Goal: Task Accomplishment & Management: Use online tool/utility

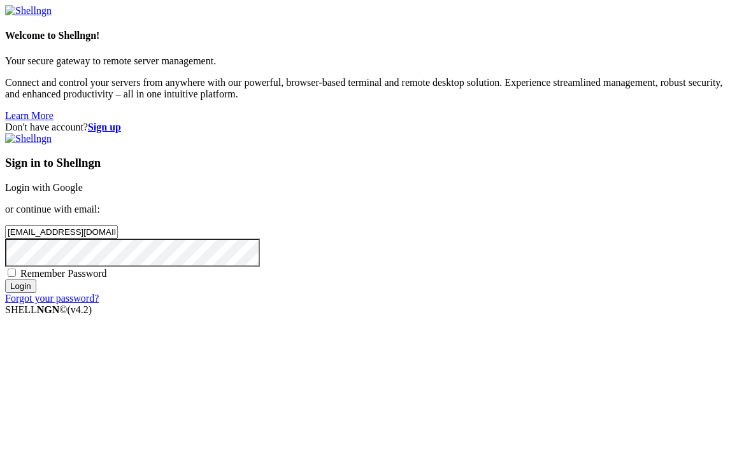
click at [36, 293] on input "Login" at bounding box center [20, 286] width 31 height 13
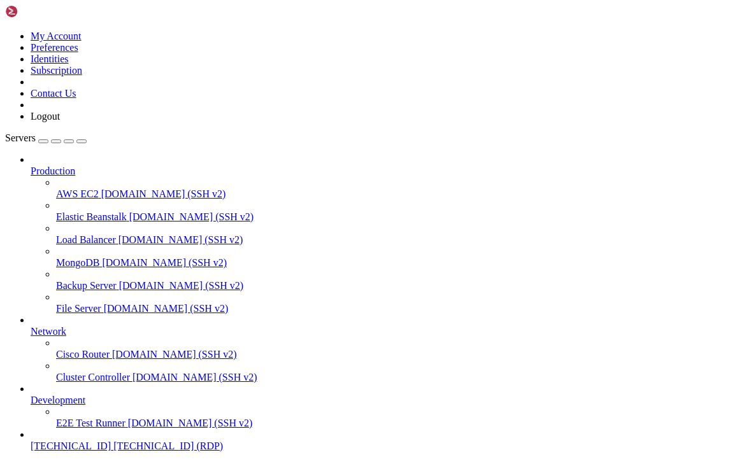
click at [113, 441] on span "[TECHNICAL_ID] (RDP)" at bounding box center [168, 446] width 110 height 11
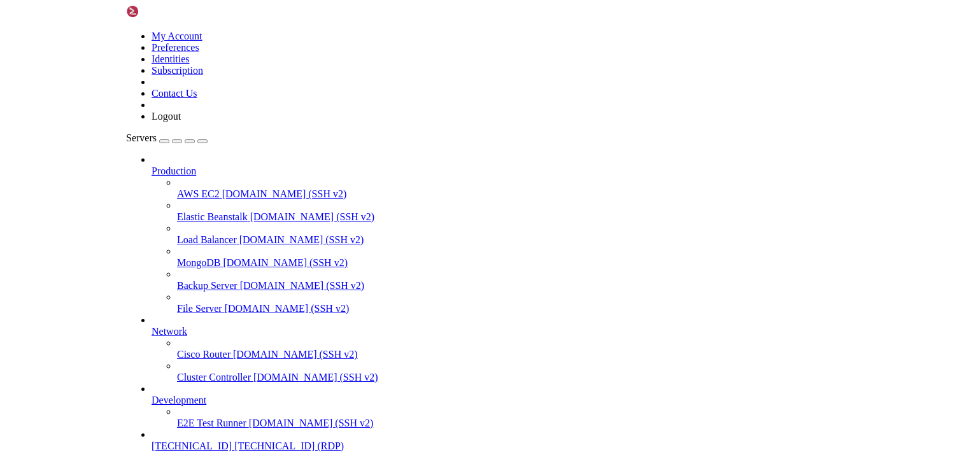
scroll to position [0, 0]
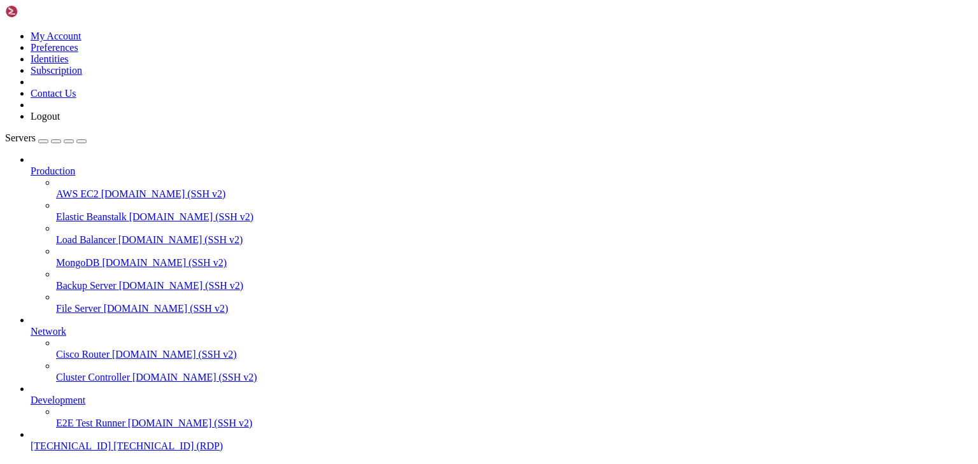
click at [88, 443] on link "[TECHNICAL_ID] [TECHNICAL_ID] (RDP)" at bounding box center [502, 446] width 943 height 11
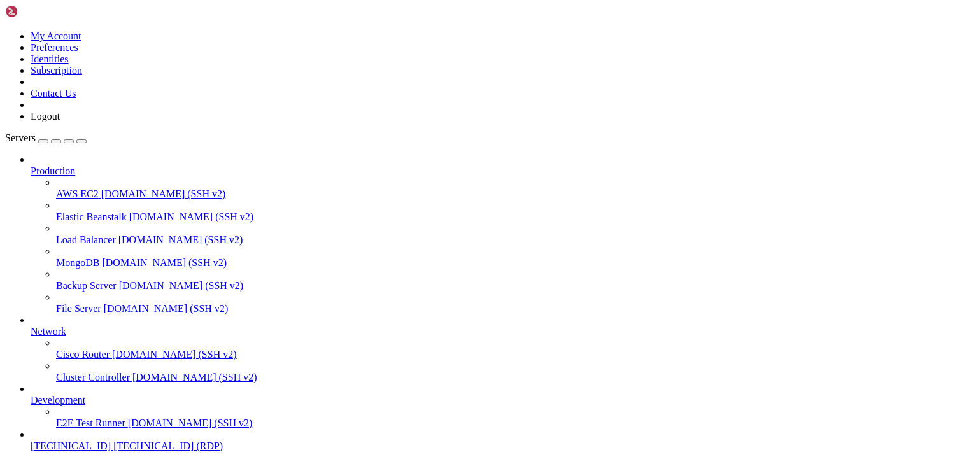
scroll to position [50, 0]
click at [71, 441] on span "[TECHNICAL_ID]" at bounding box center [71, 446] width 80 height 11
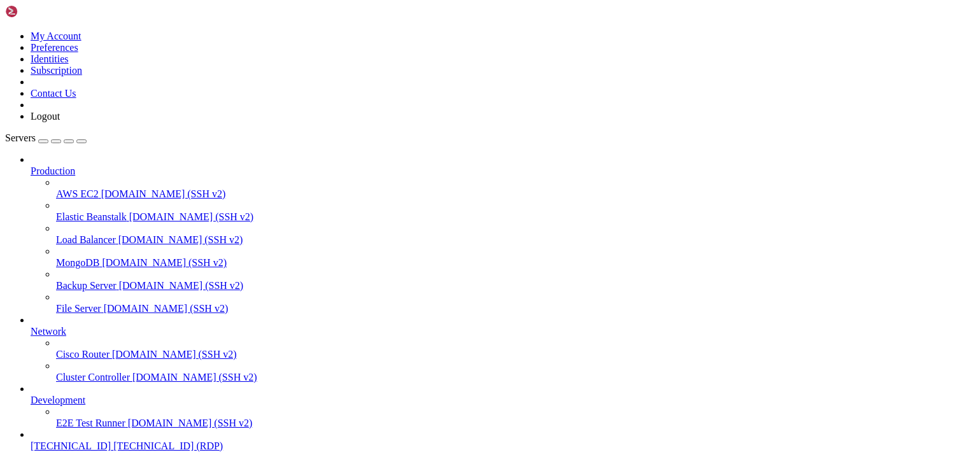
scroll to position [50, 0]
click at [113, 441] on span "[TECHNICAL_ID] (RDP)" at bounding box center [168, 446] width 110 height 11
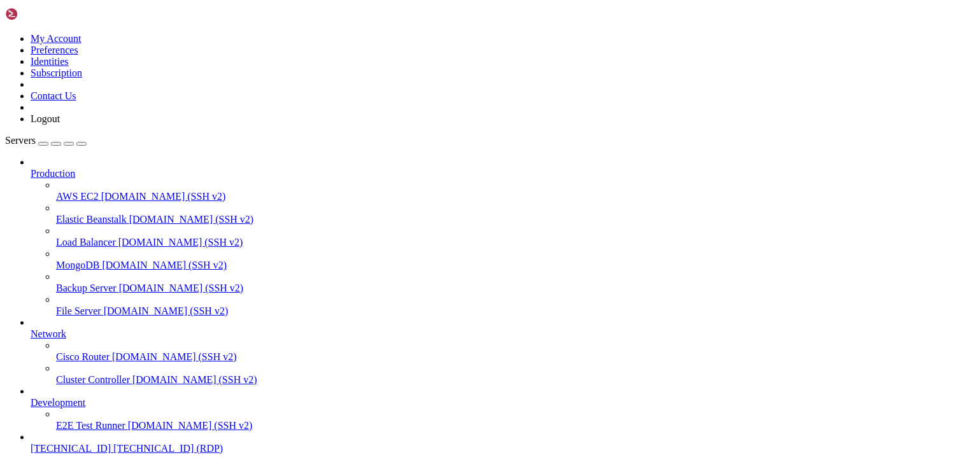
scroll to position [0, 0]
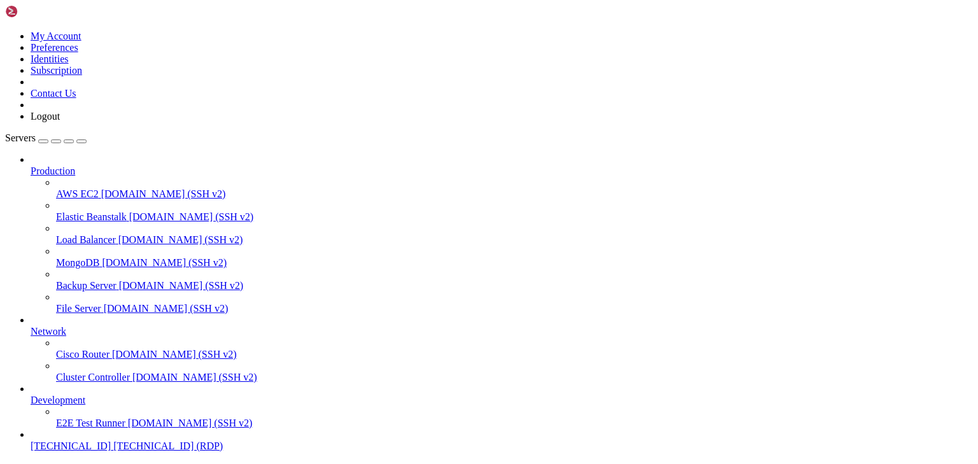
click at [82, 141] on icon "button" at bounding box center [82, 141] width 0 height 0
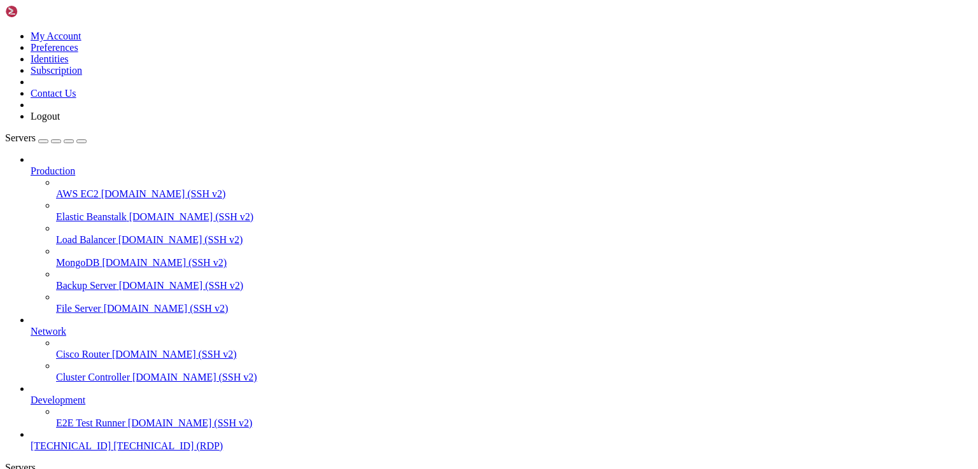
scroll to position [45, 0]
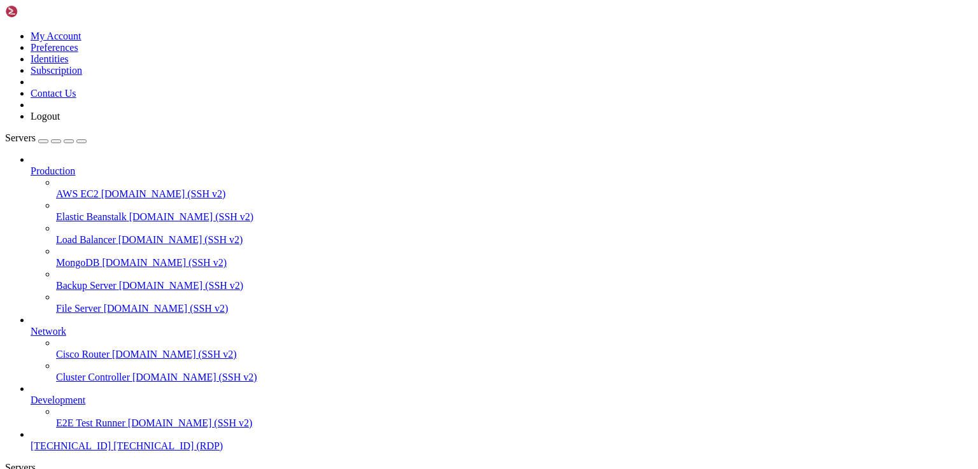
drag, startPoint x: 272, startPoint y: 987, endPoint x: 159, endPoint y: 992, distance: 112.9
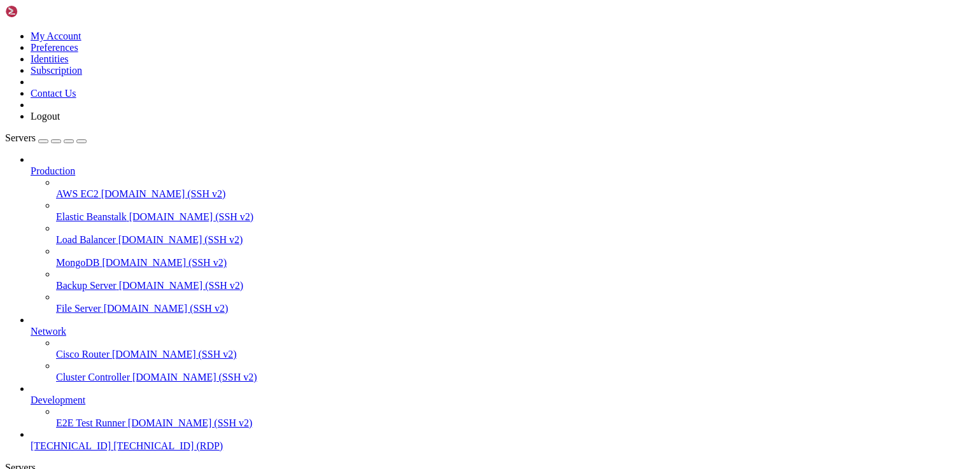
drag, startPoint x: 341, startPoint y: 694, endPoint x: 668, endPoint y: 695, distance: 326.7
